Goal: Transaction & Acquisition: Download file/media

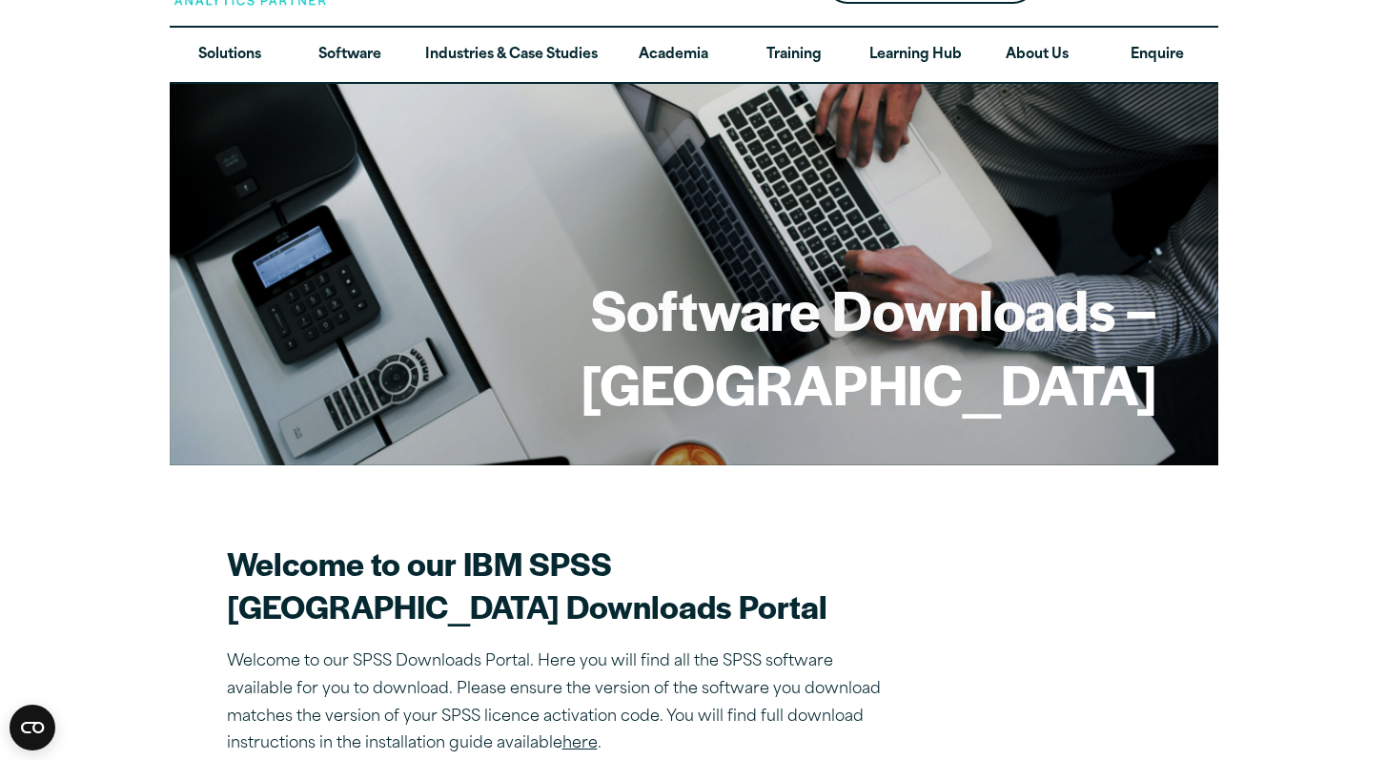
drag, startPoint x: 1400, startPoint y: 33, endPoint x: 1400, endPoint y: 49, distance: 15.2
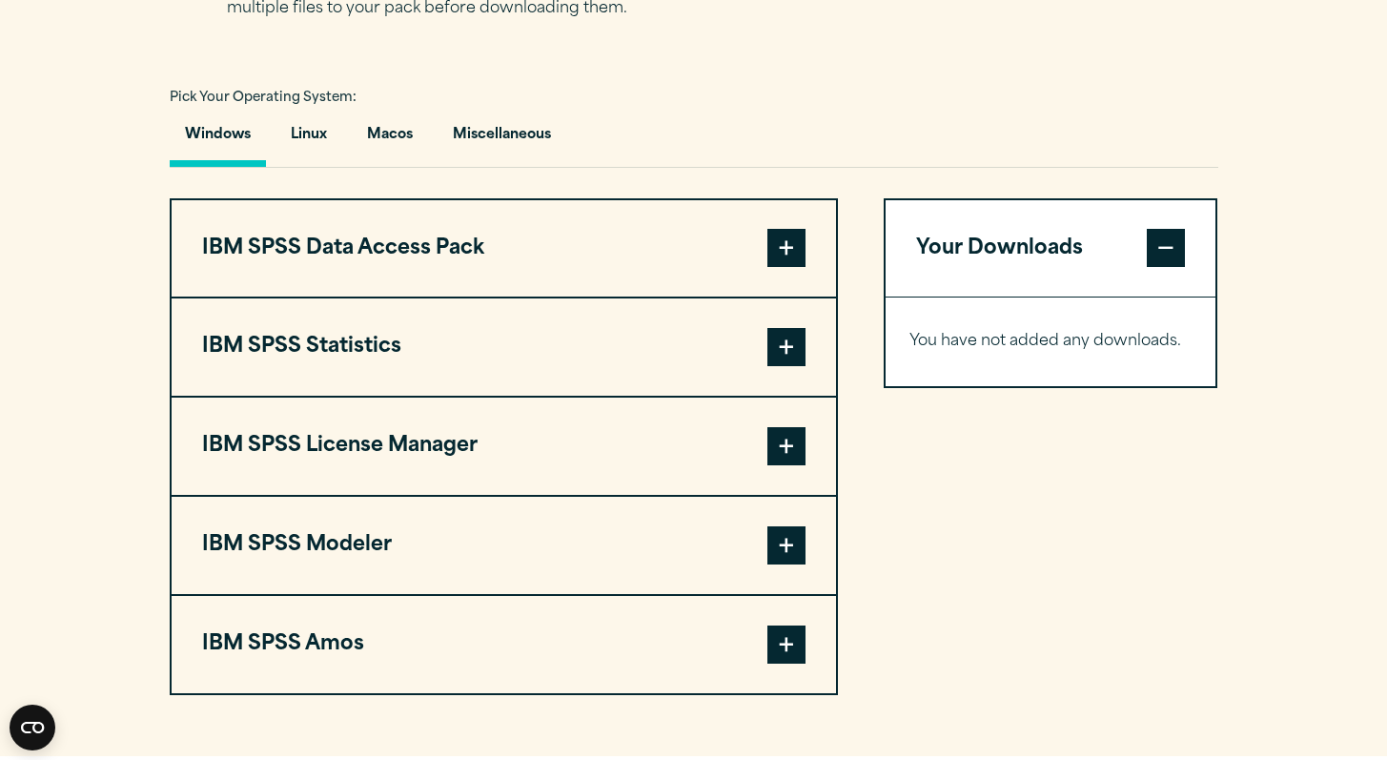
scroll to position [1318, 0]
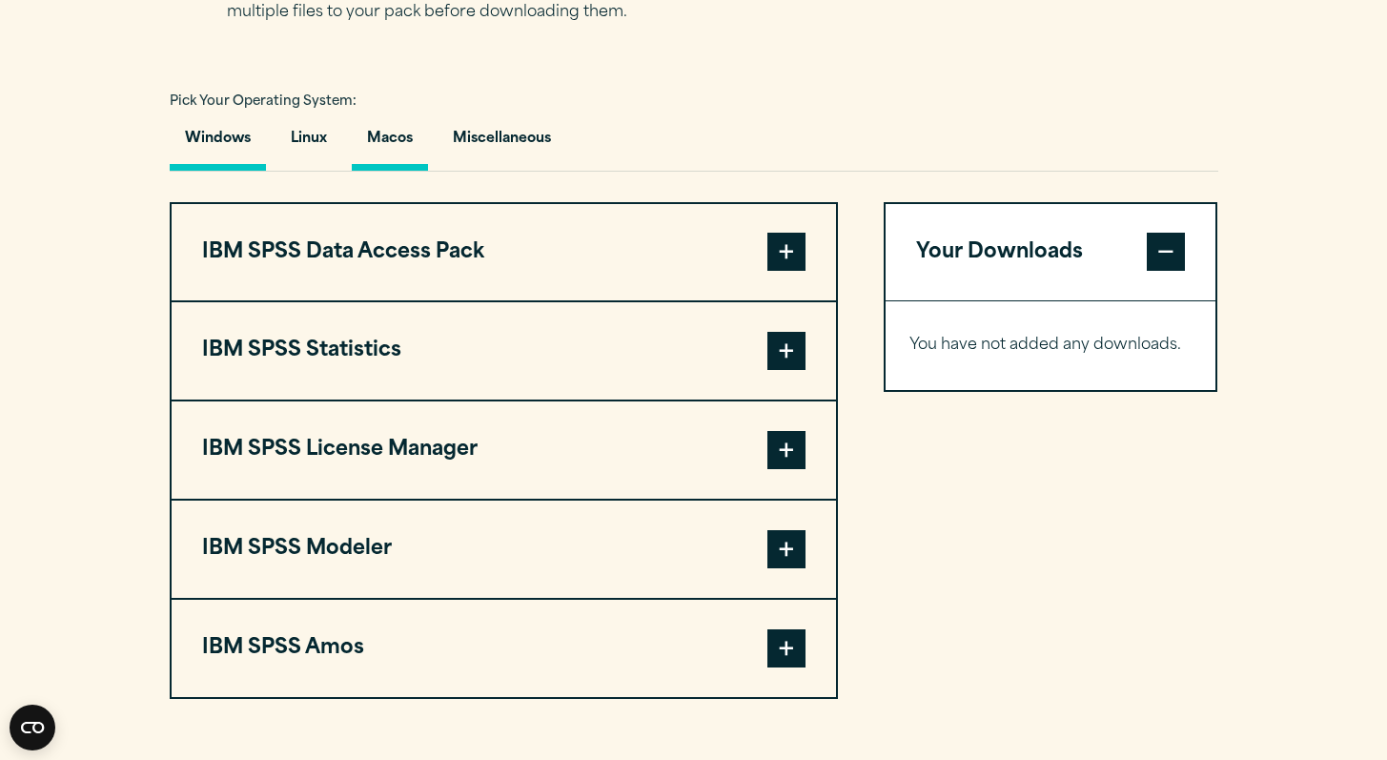
click at [392, 171] on button "Macos" at bounding box center [390, 143] width 76 height 54
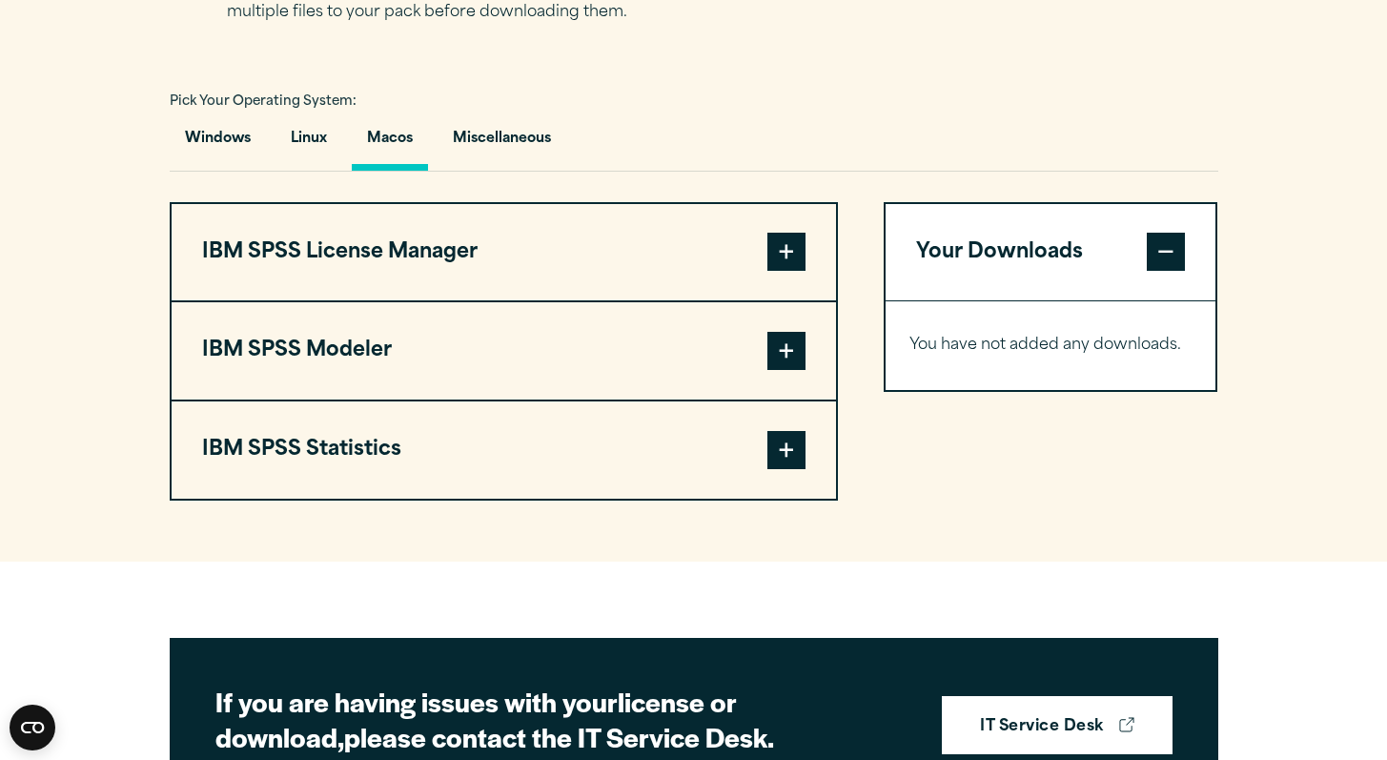
click at [792, 469] on span at bounding box center [786, 450] width 38 height 38
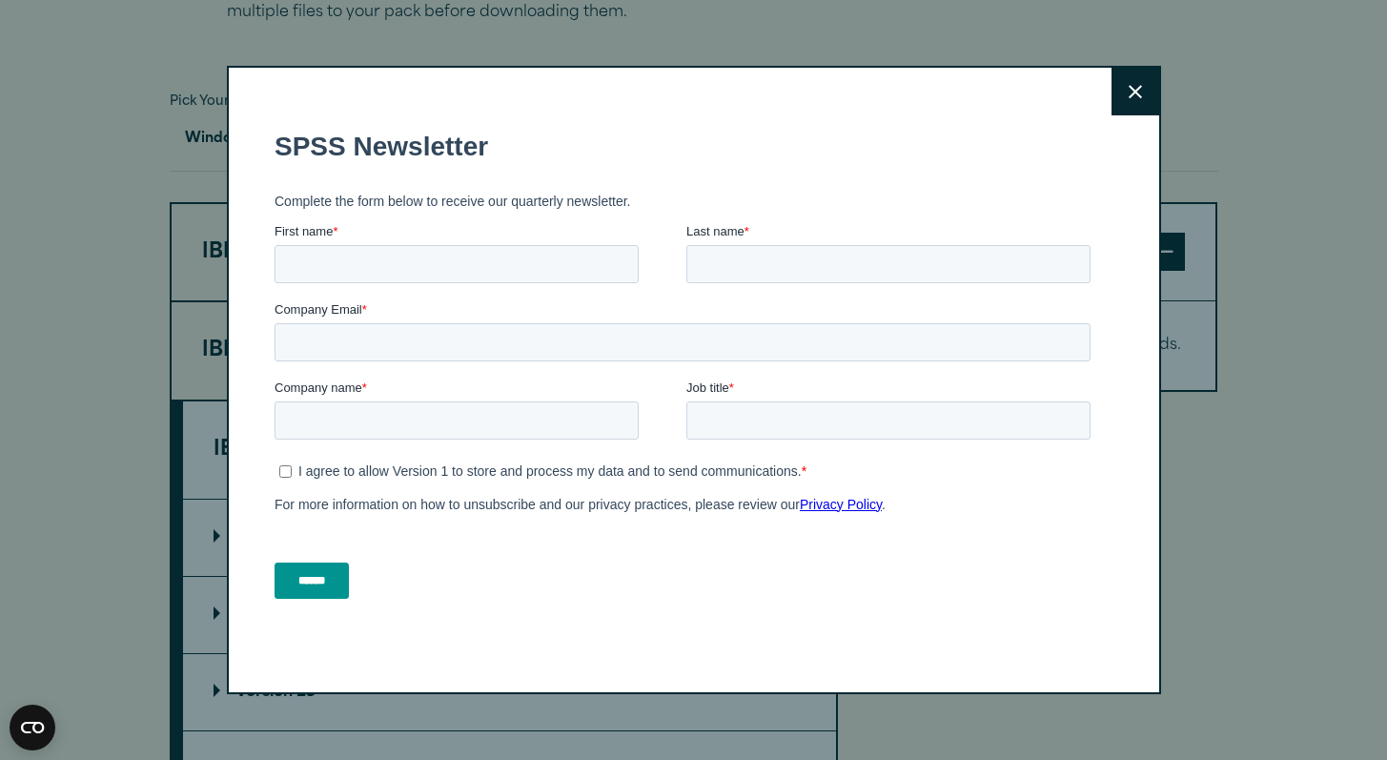
click at [274, 589] on div "Search for: Submit Site Search Part of Open Site Search Open Site Menu Close" at bounding box center [693, 213] width 1387 height 3063
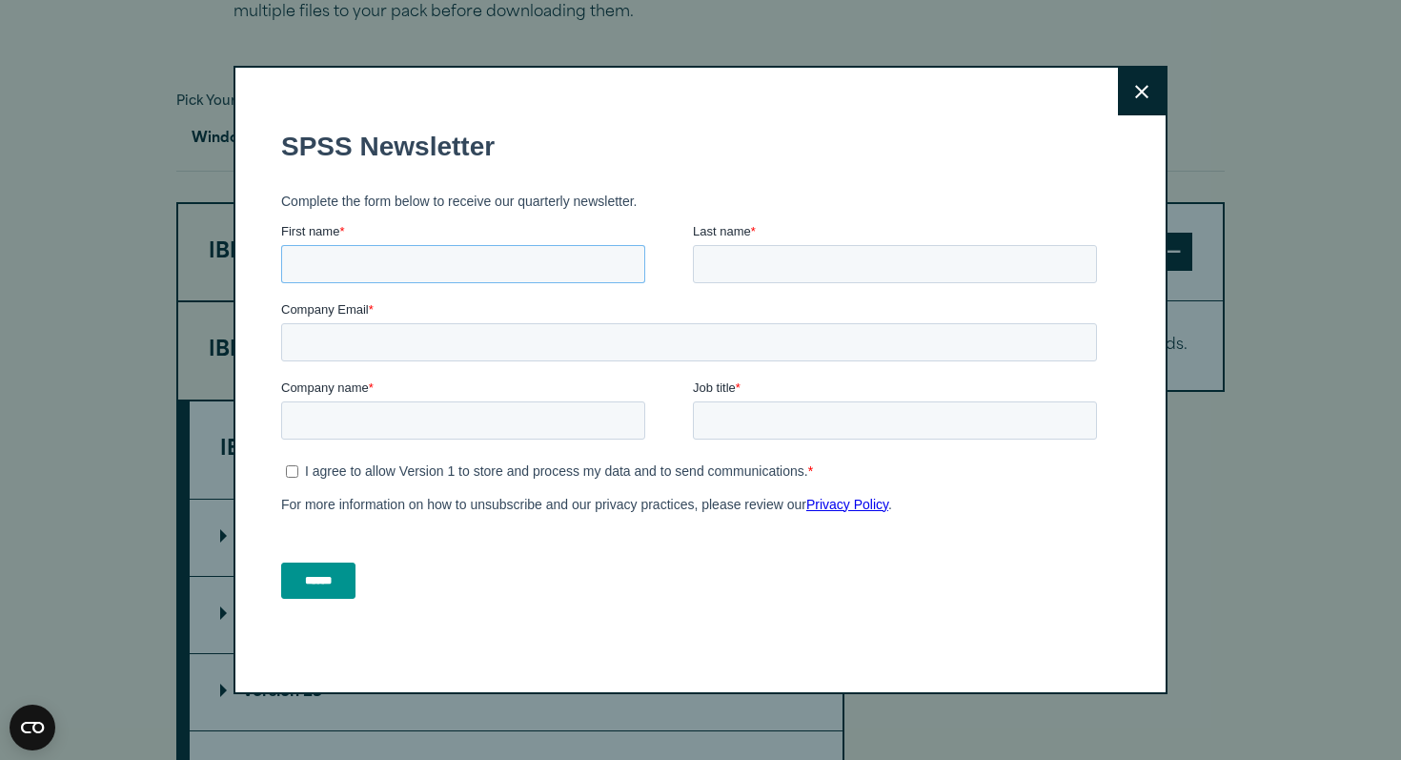
click at [377, 256] on input "First name *" at bounding box center [463, 264] width 364 height 38
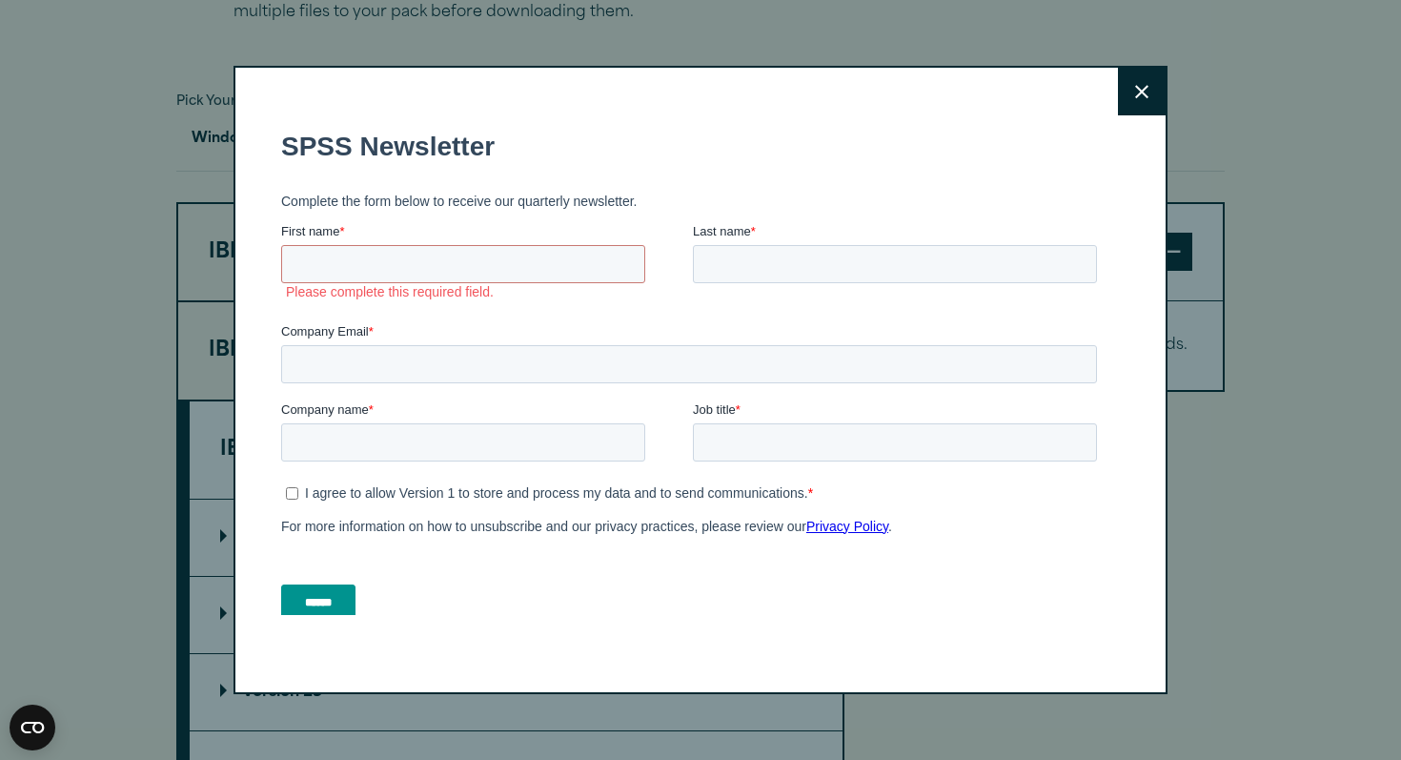
click at [551, 596] on div "******" at bounding box center [692, 602] width 823 height 69
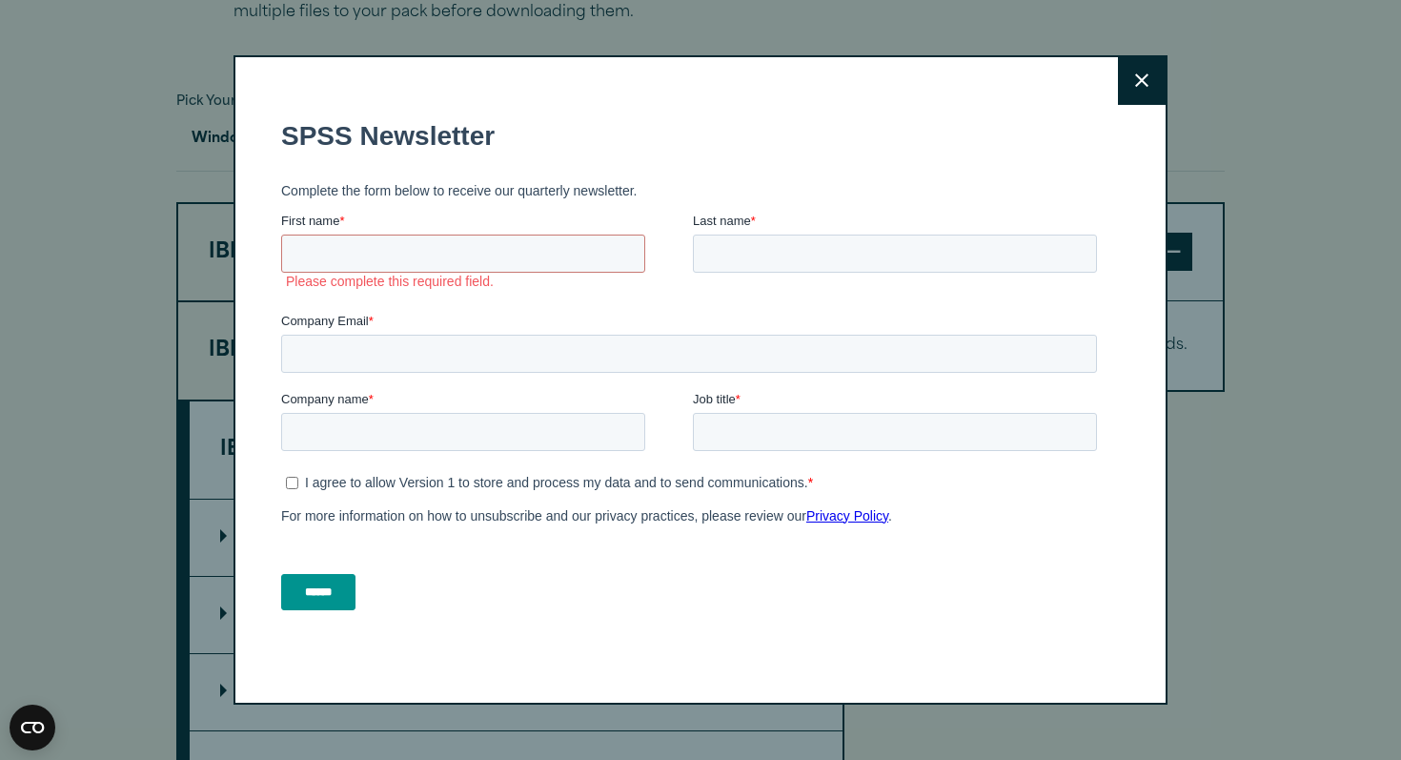
click at [1139, 74] on icon at bounding box center [1141, 80] width 13 height 13
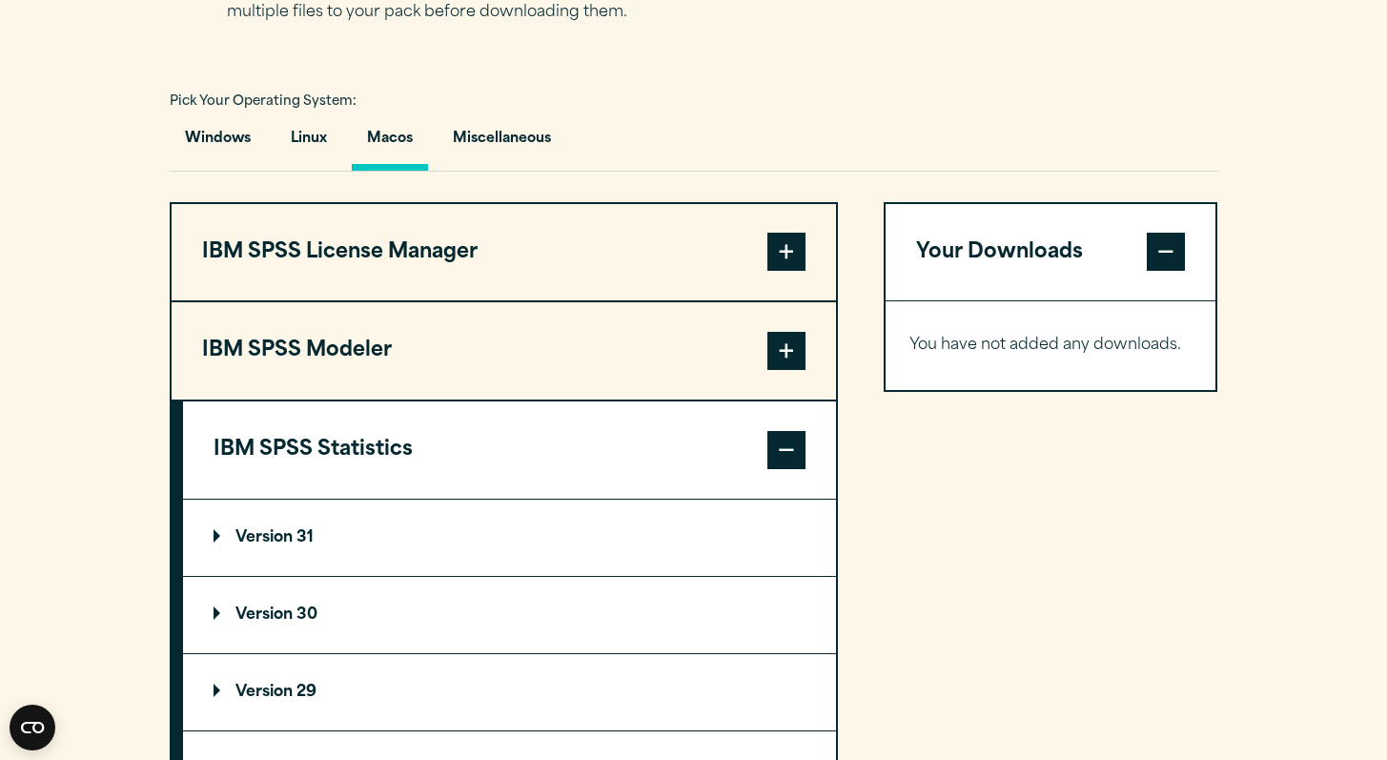
click at [283, 545] on p "Version 31" at bounding box center [263, 537] width 100 height 15
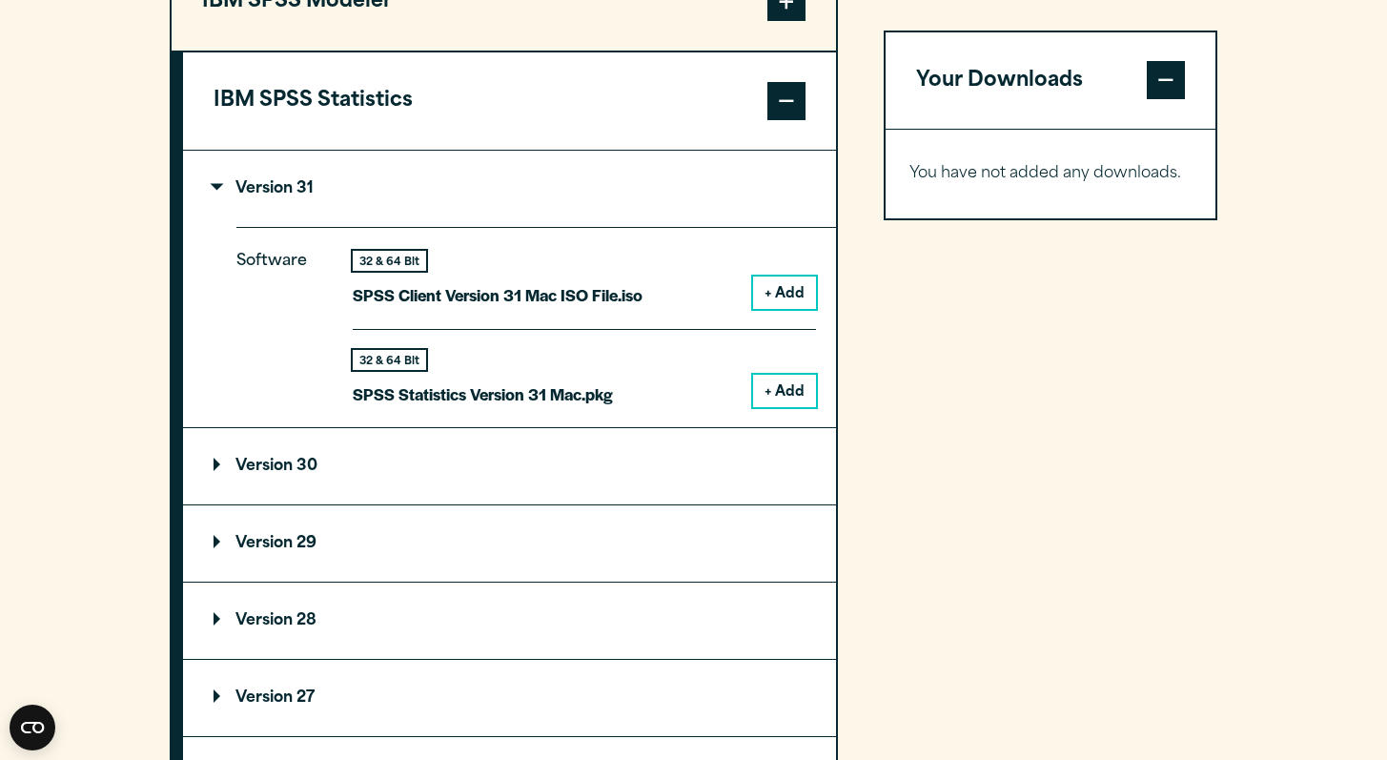
scroll to position [1672, 0]
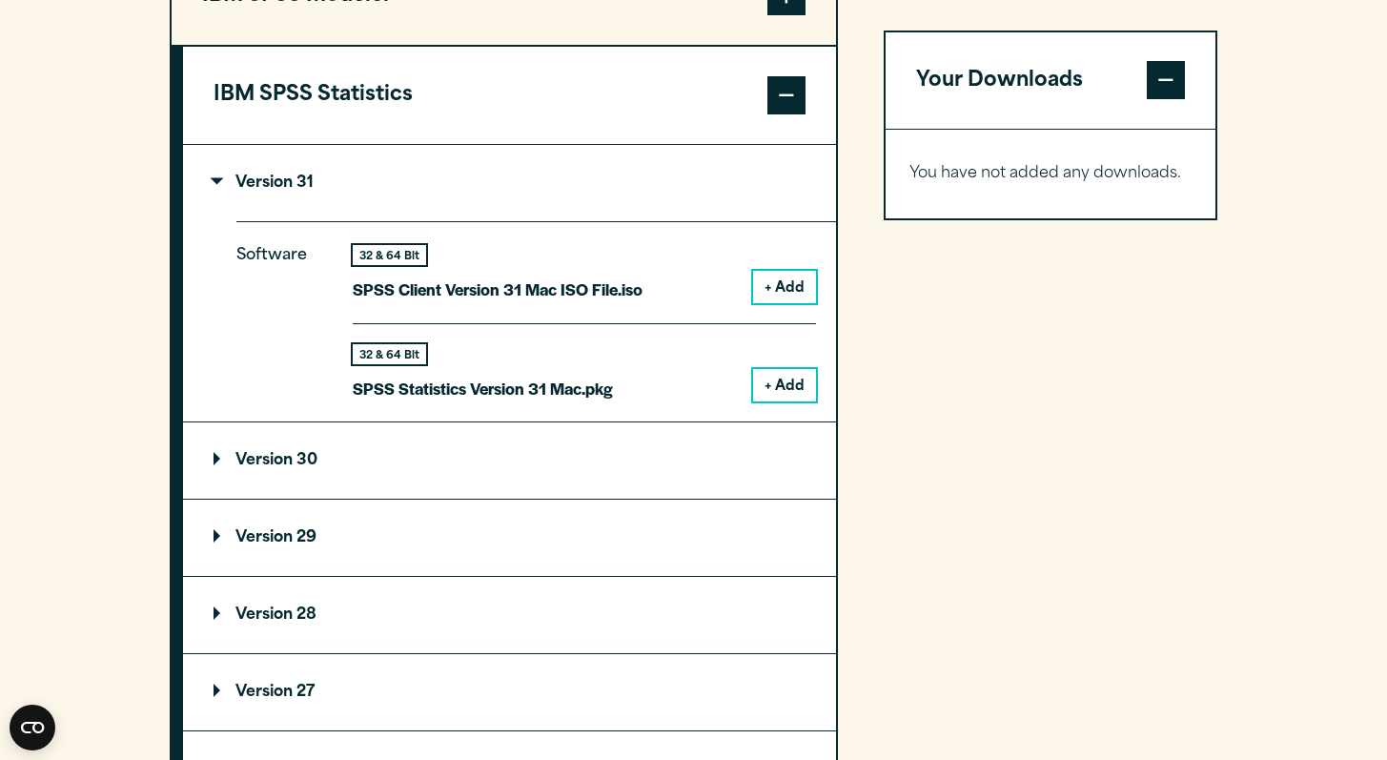
click at [785, 401] on button "+ Add" at bounding box center [784, 385] width 63 height 32
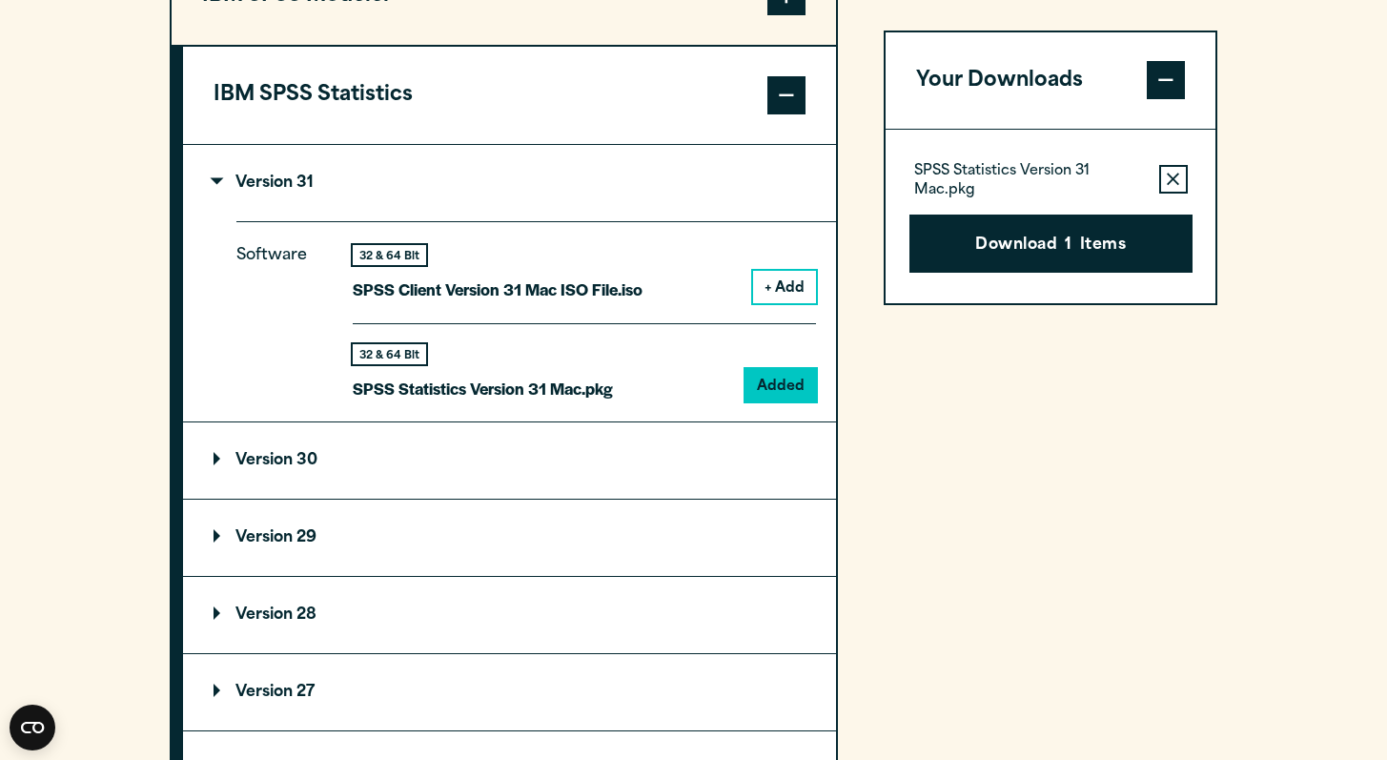
click at [1114, 248] on button "Download 1 Items" at bounding box center [1050, 243] width 283 height 59
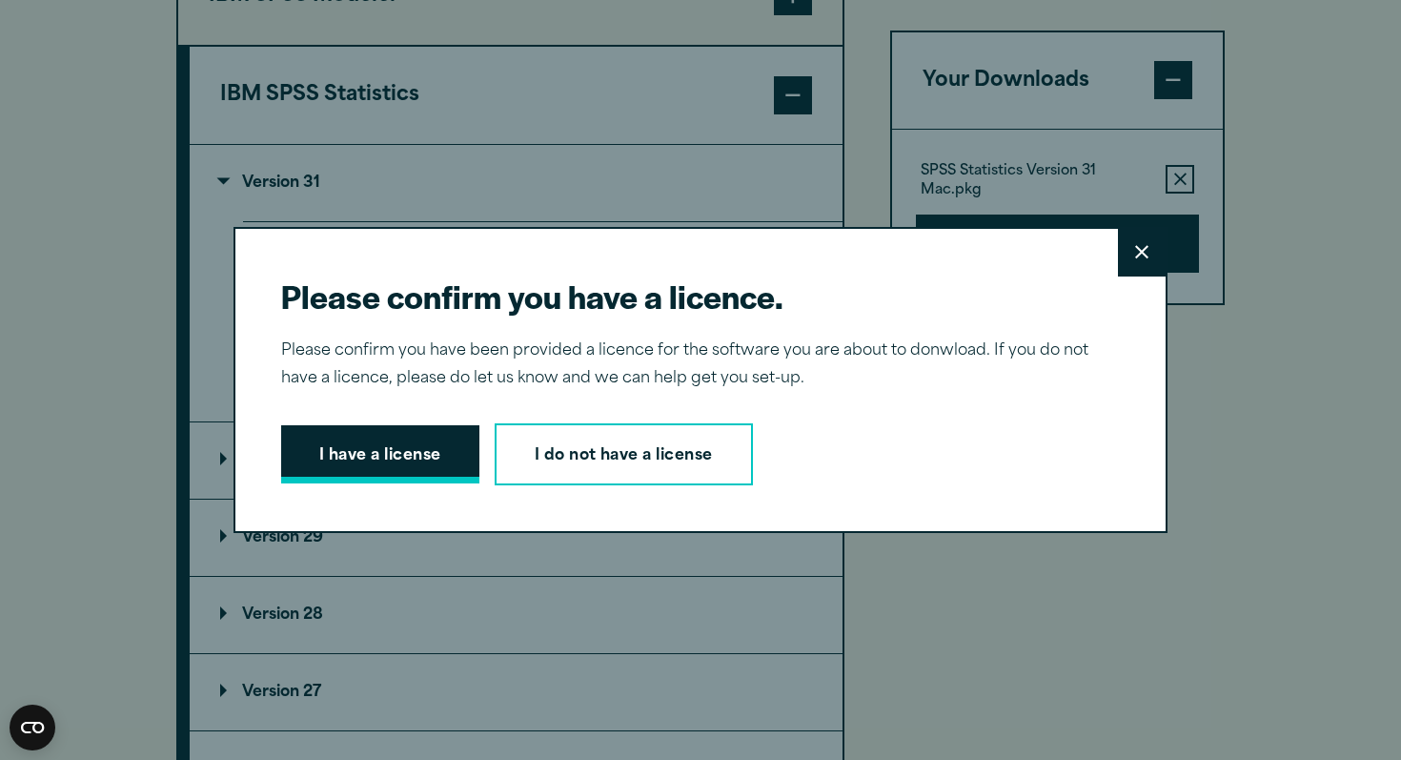
click at [372, 456] on button "I have a license" at bounding box center [380, 454] width 198 height 59
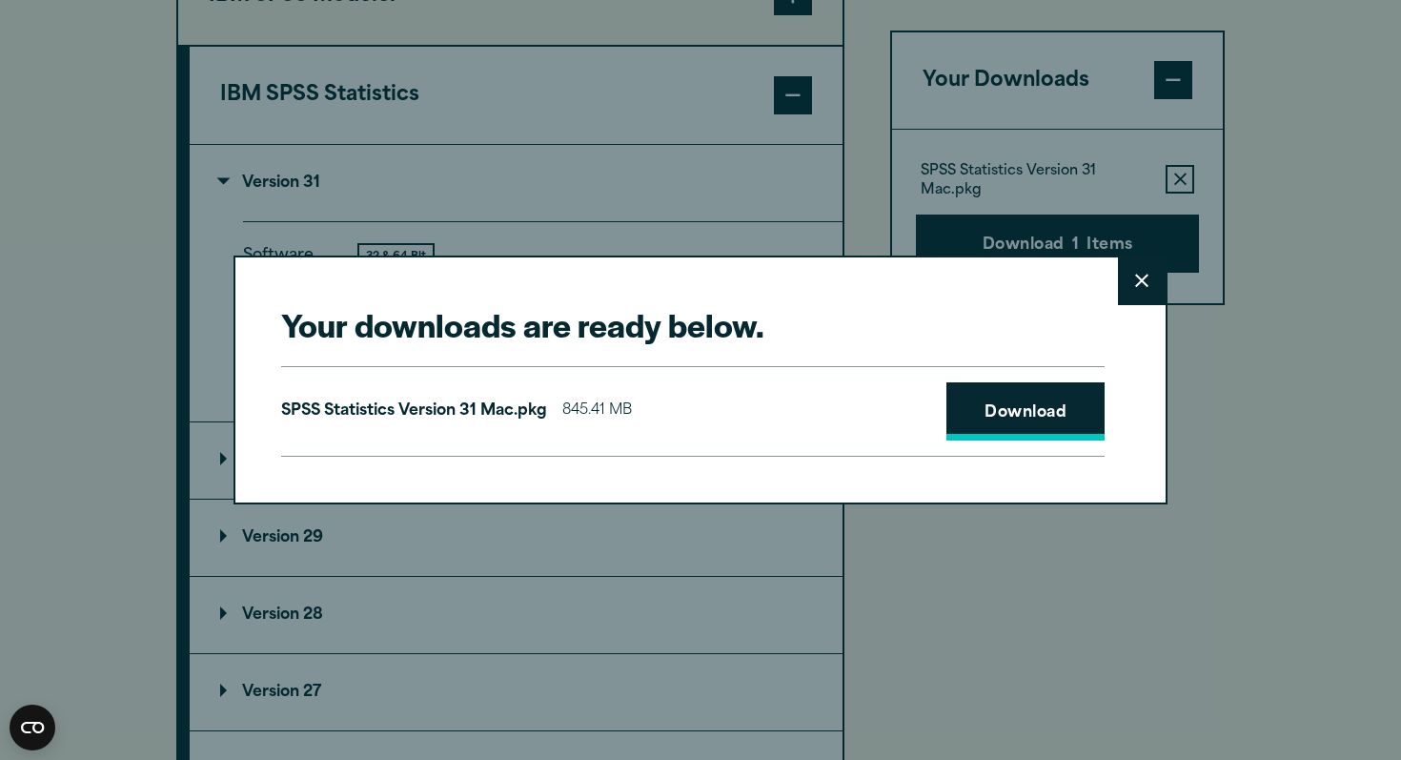
click at [1020, 424] on link "Download" at bounding box center [1025, 411] width 158 height 59
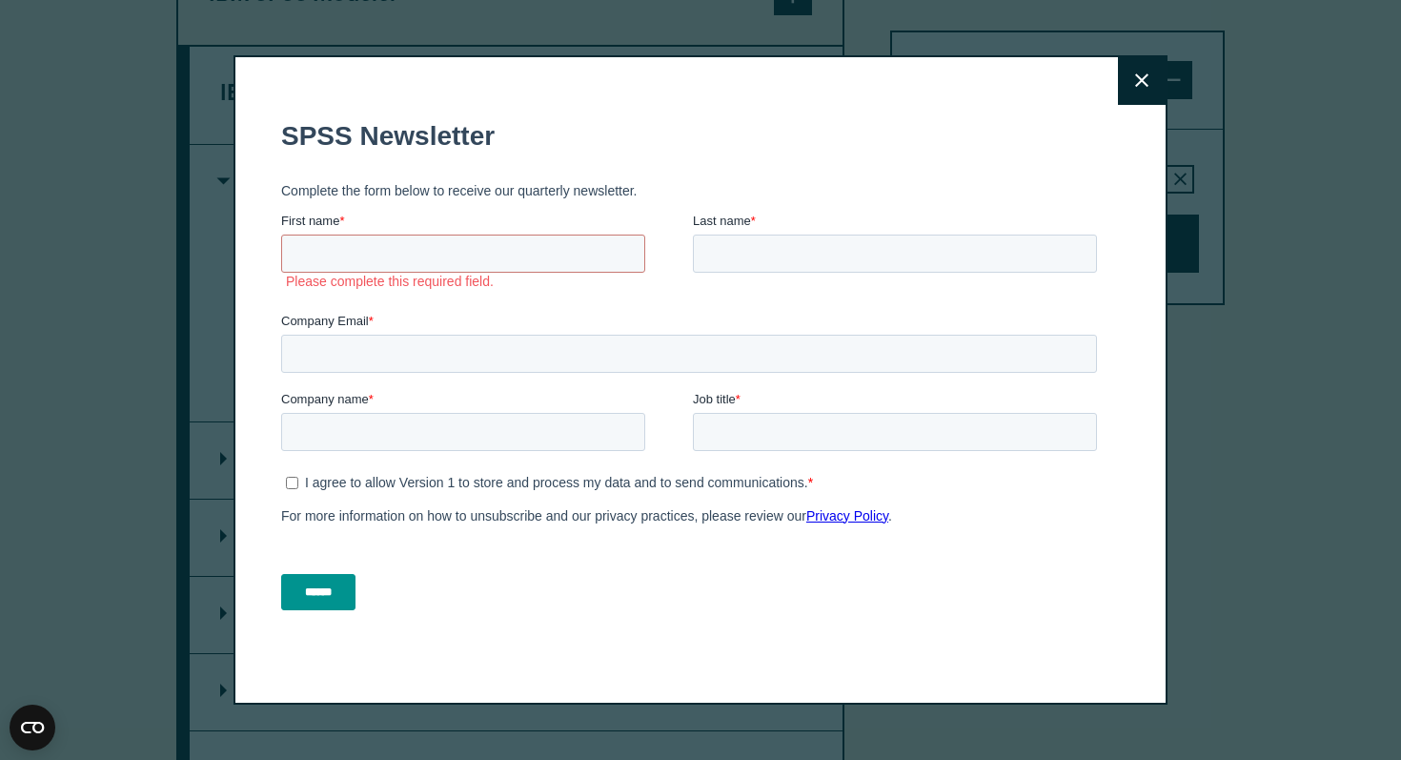
click at [927, 129] on h1 "SPSS Newsletter" at bounding box center [692, 135] width 823 height 30
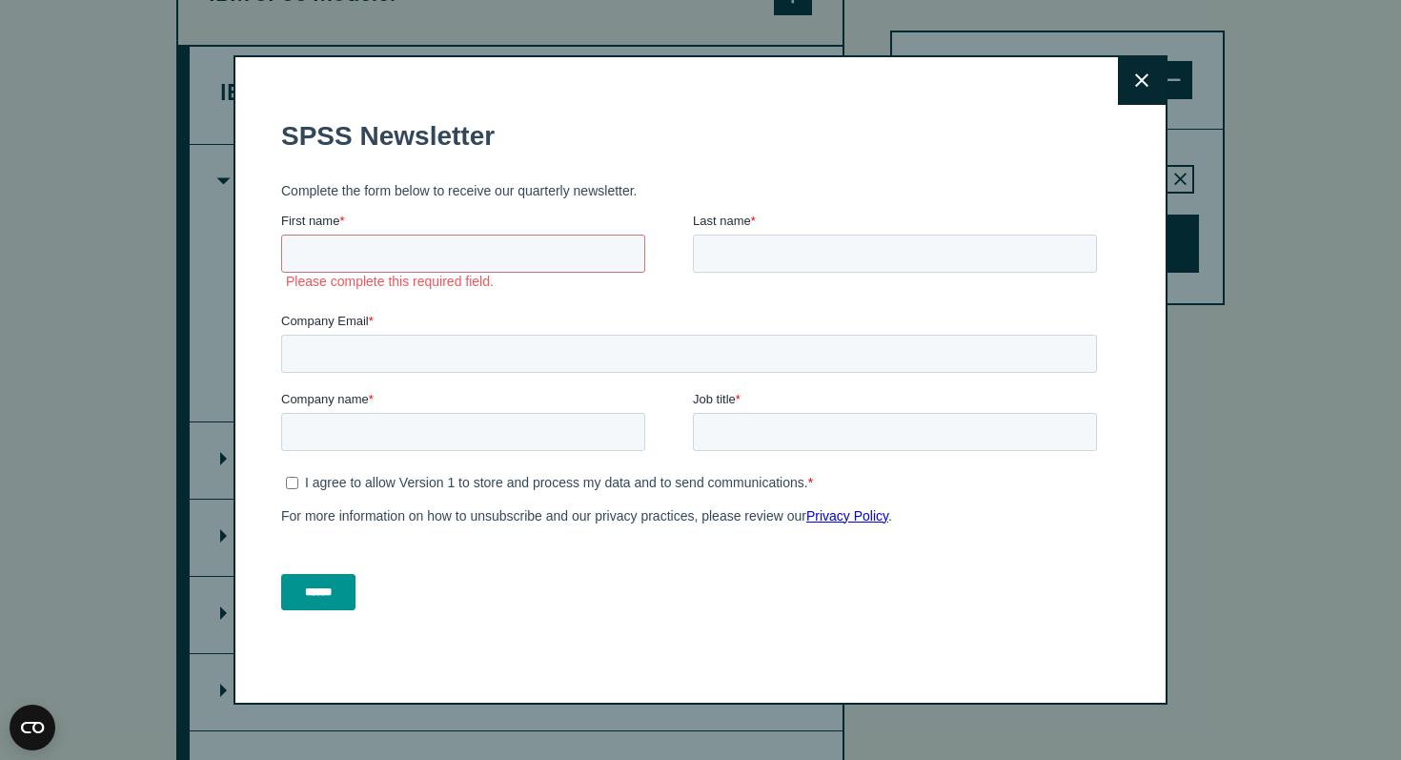
click at [1138, 81] on icon at bounding box center [1141, 80] width 13 height 14
